Goal: Task Accomplishment & Management: Manage account settings

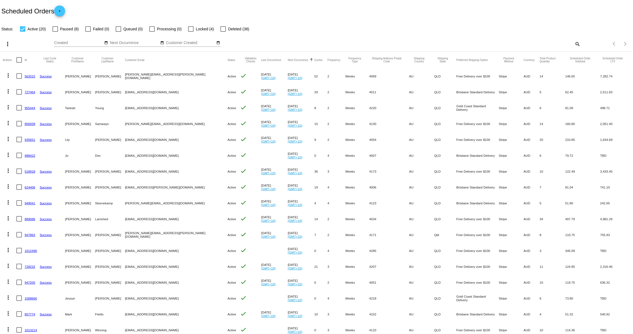
click at [8, 75] on mat-icon "more_vert" at bounding box center [8, 75] width 7 height 7
click at [21, 113] on span "Process Now" at bounding box center [30, 115] width 22 height 4
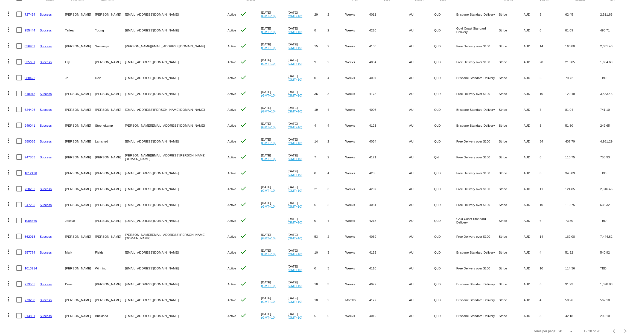
scroll to position [67, 0]
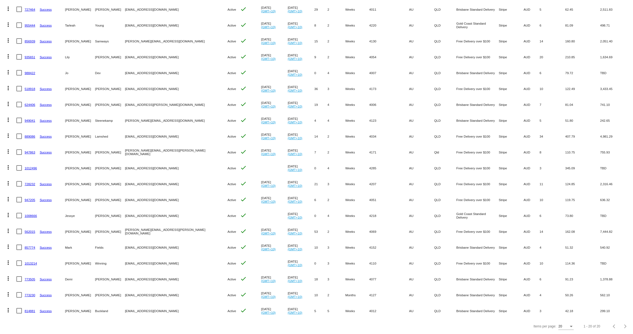
click at [30, 231] on link "562015" at bounding box center [30, 232] width 11 height 4
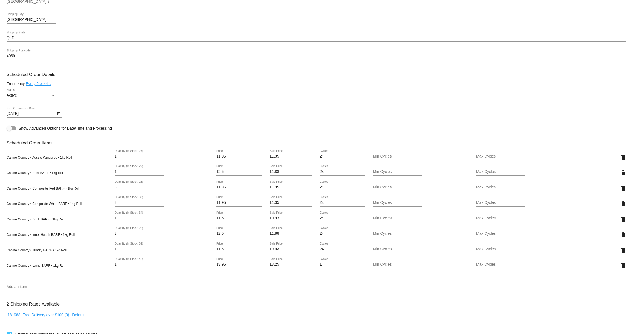
scroll to position [236, 0]
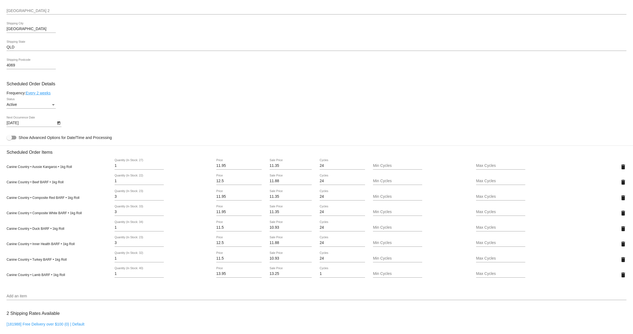
click at [59, 125] on icon "Open calendar" at bounding box center [58, 122] width 3 height 3
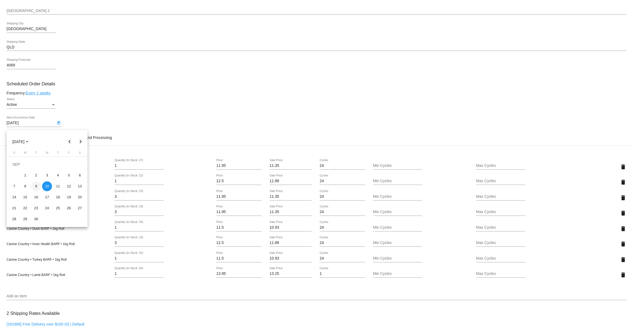
click at [34, 184] on div "9" at bounding box center [36, 186] width 10 height 10
type input "[DATE]"
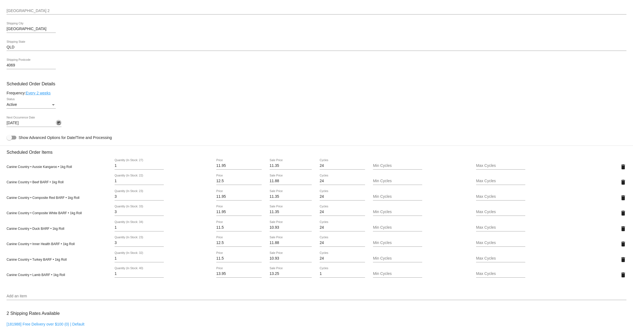
click at [58, 125] on icon "Open calendar" at bounding box center [58, 122] width 3 height 3
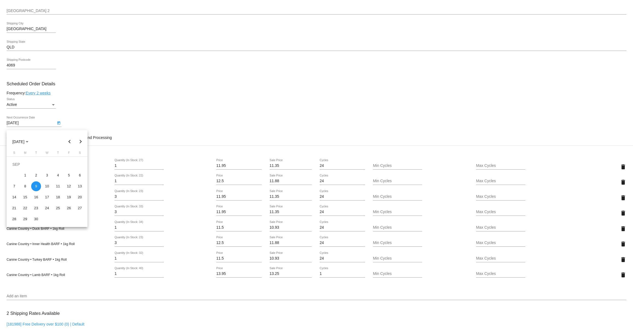
click at [83, 124] on div at bounding box center [316, 167] width 633 height 334
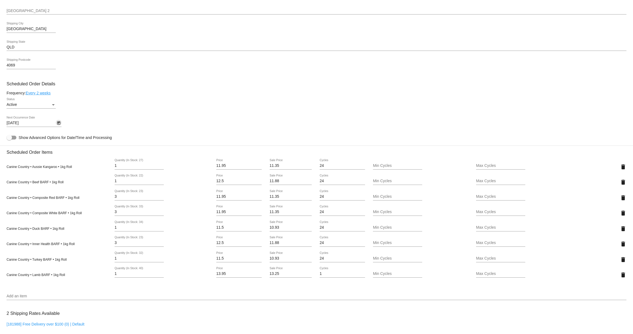
scroll to position [442, 0]
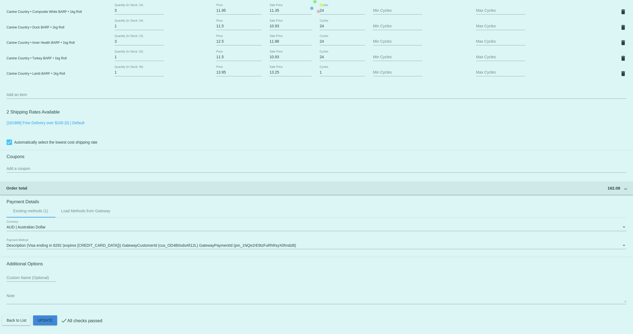
click at [43, 318] on mat-card "Customer 3023603: [PERSON_NAME] [PERSON_NAME][EMAIL_ADDRESS][PERSON_NAME][DOMAI…" at bounding box center [316, 6] width 633 height 654
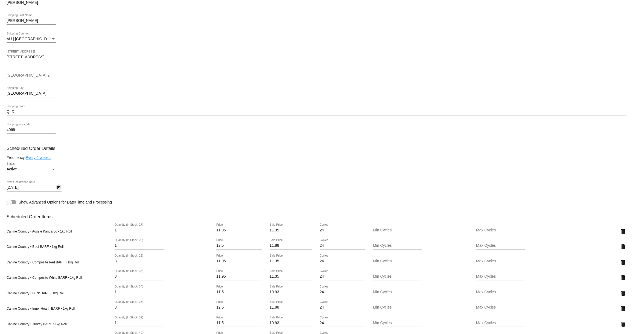
scroll to position [0, 0]
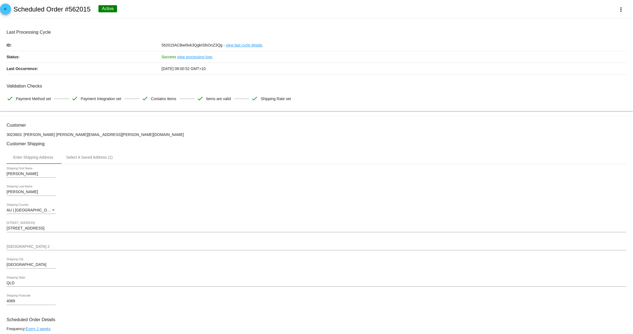
click at [6, 9] on mat-icon "arrow_back" at bounding box center [5, 10] width 7 height 7
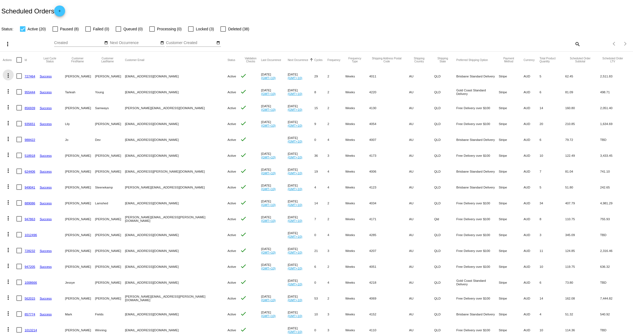
click at [10, 75] on mat-icon "more_vert" at bounding box center [8, 75] width 7 height 7
click at [21, 115] on span "Process Now" at bounding box center [30, 115] width 22 height 4
